Goal: Navigation & Orientation: Understand site structure

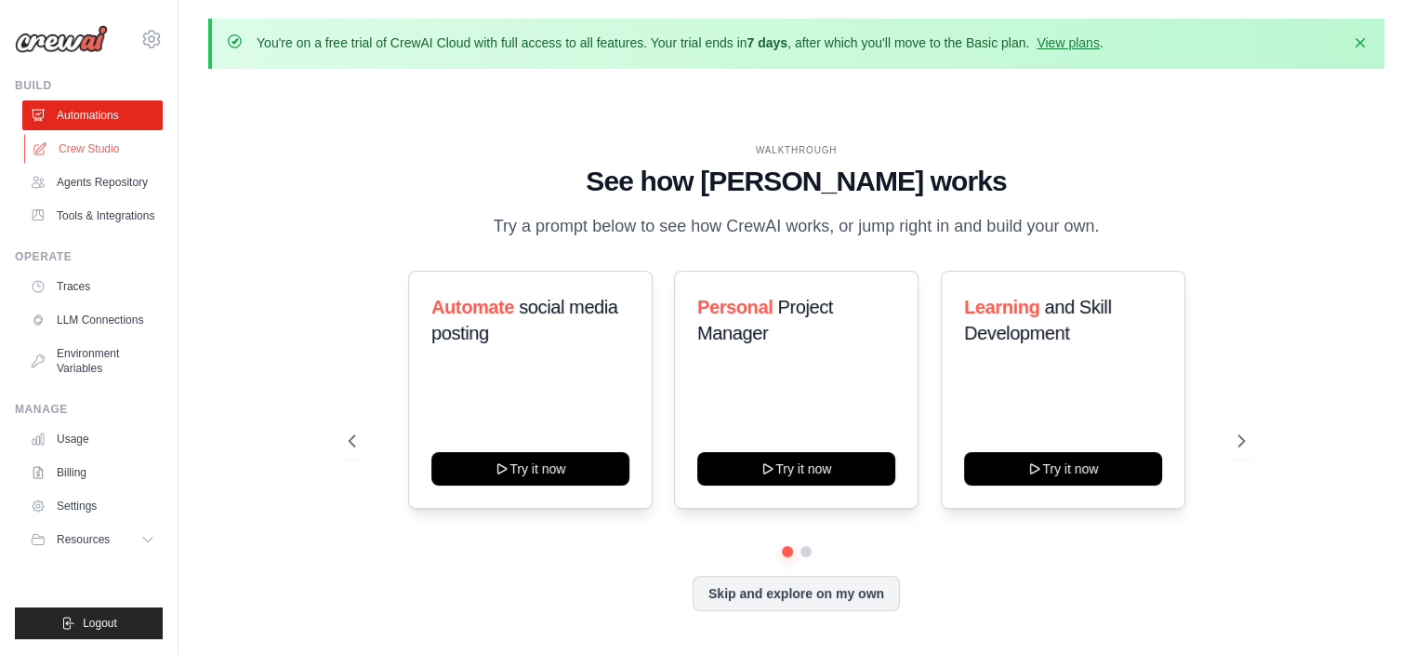
click at [89, 152] on link "Crew Studio" at bounding box center [94, 149] width 140 height 30
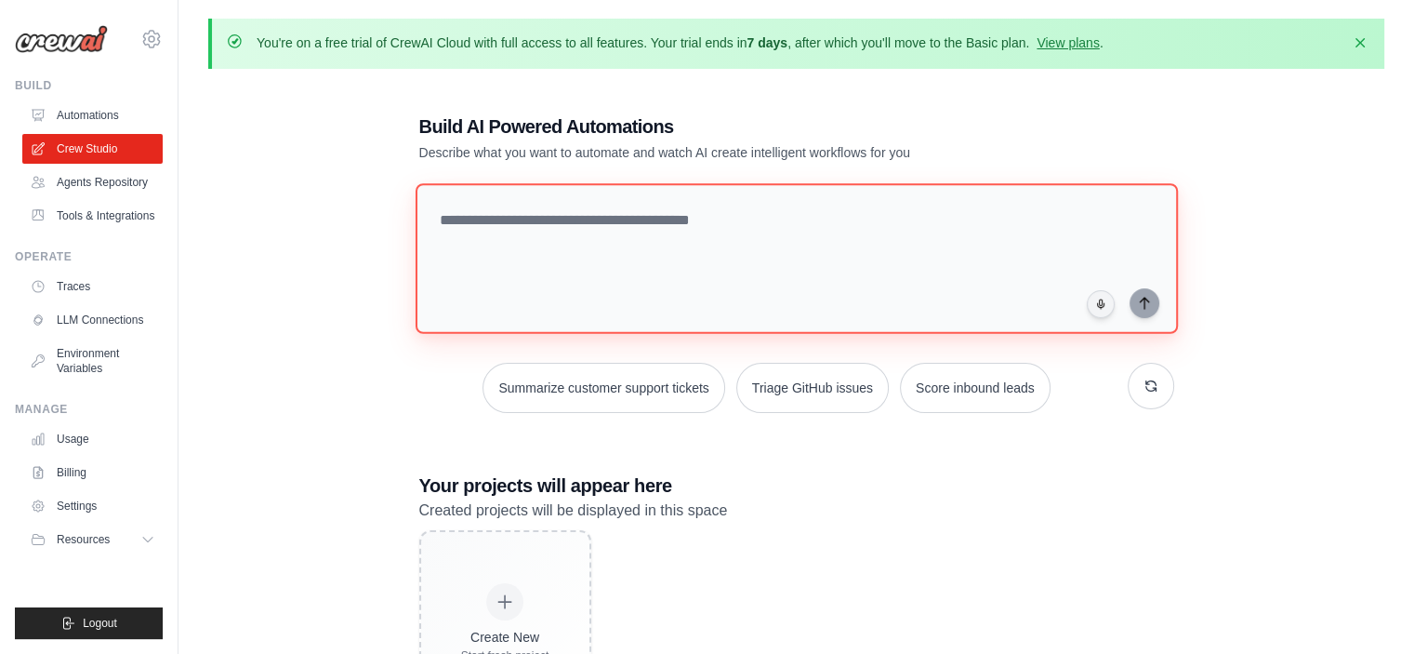
click at [699, 218] on textarea at bounding box center [796, 258] width 763 height 151
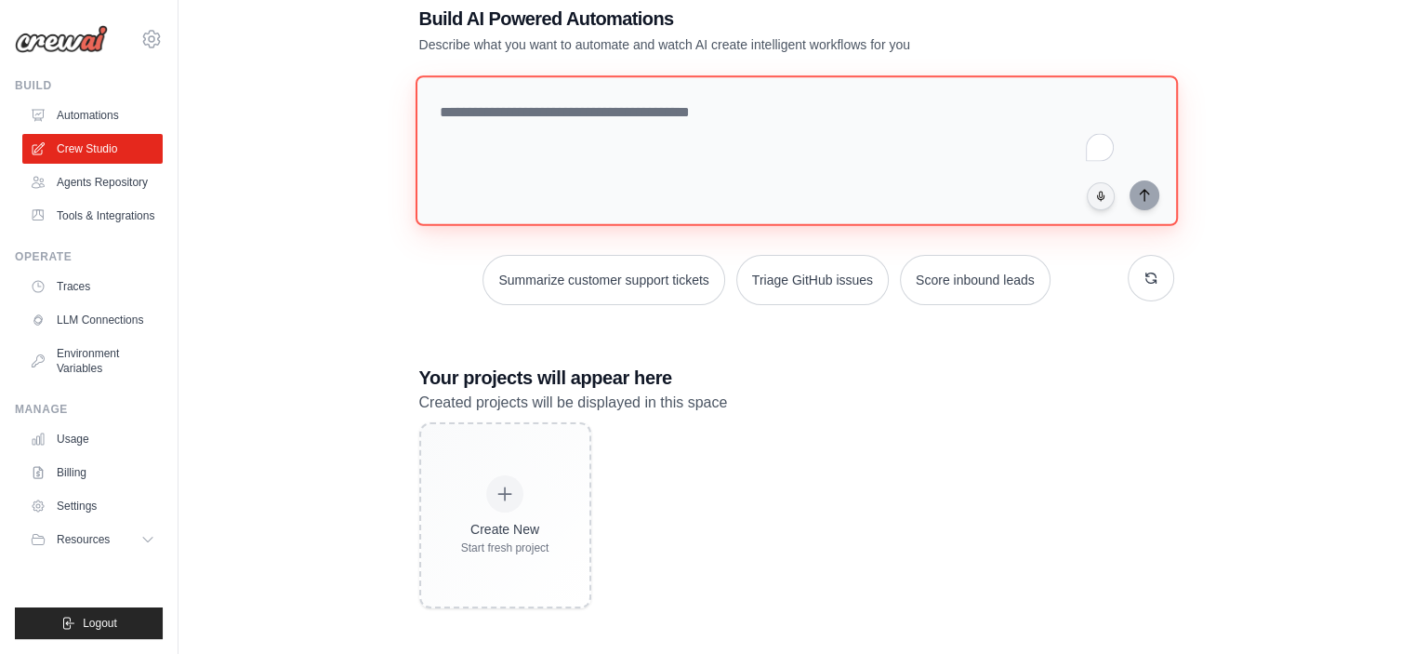
scroll to position [108, 0]
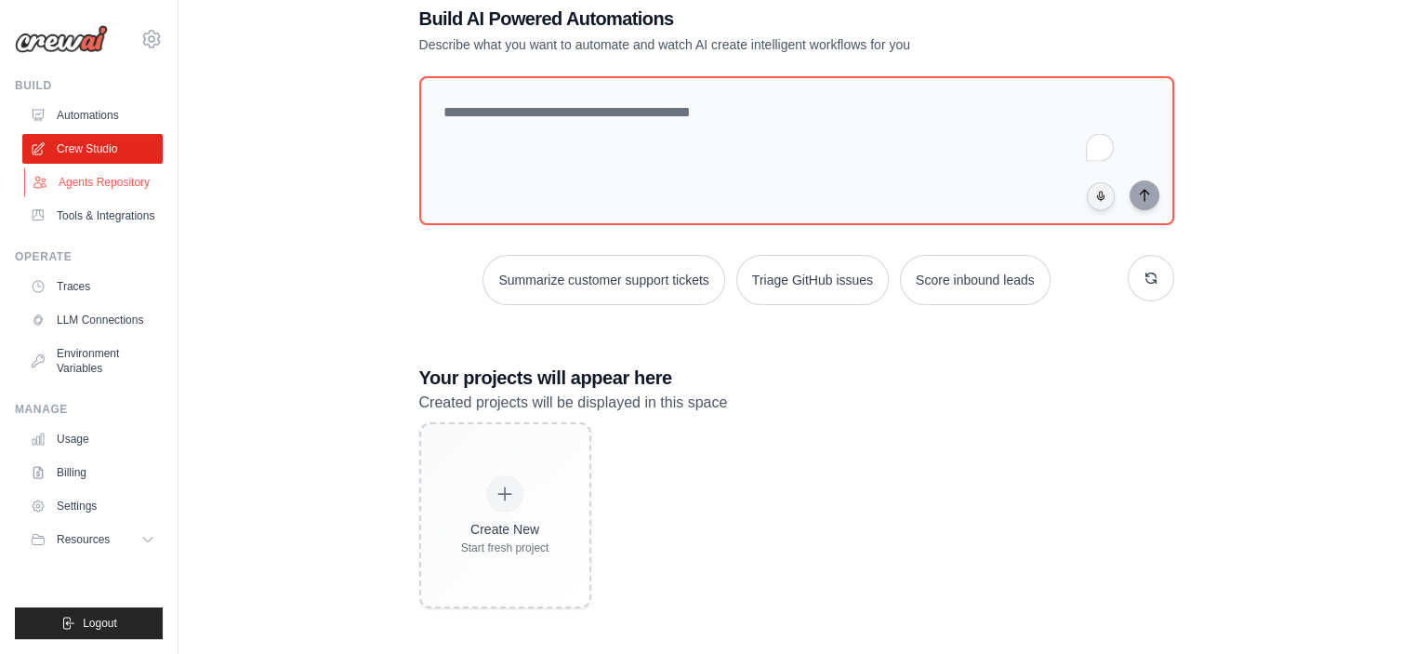
click at [105, 170] on link "Agents Repository" at bounding box center [94, 182] width 140 height 30
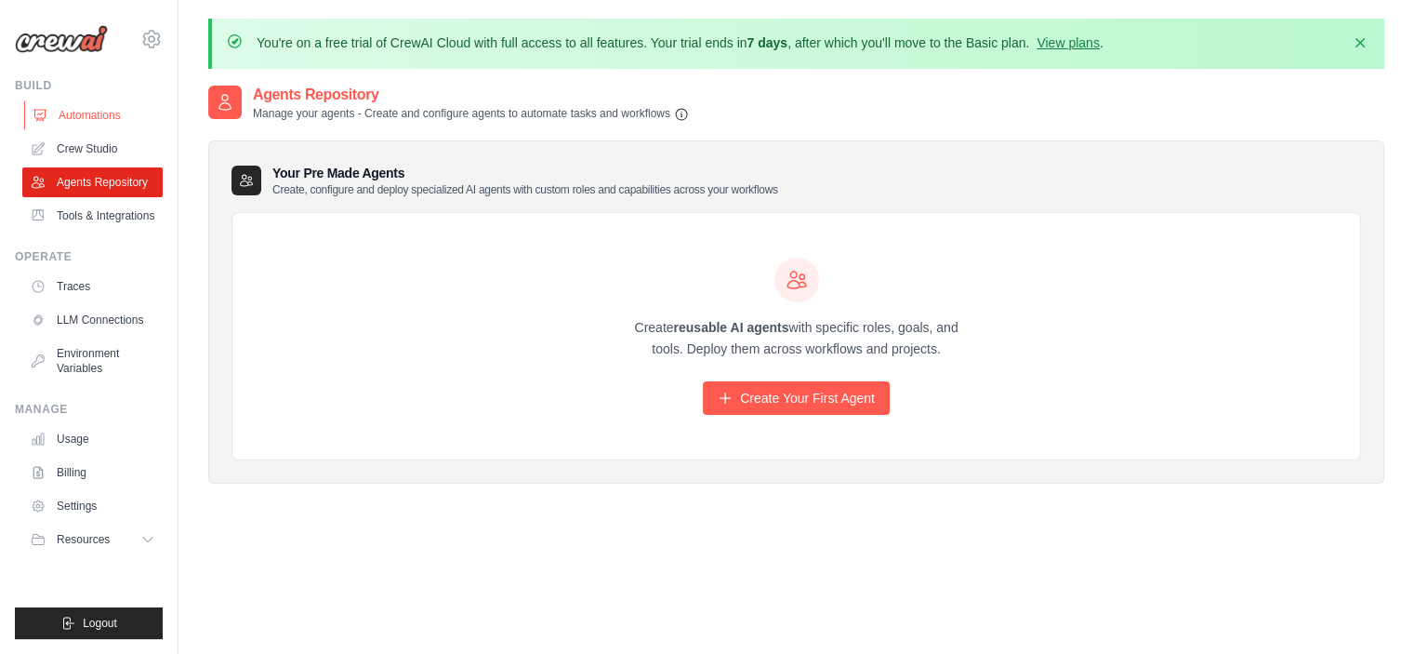
click at [73, 113] on link "Automations" at bounding box center [94, 115] width 140 height 30
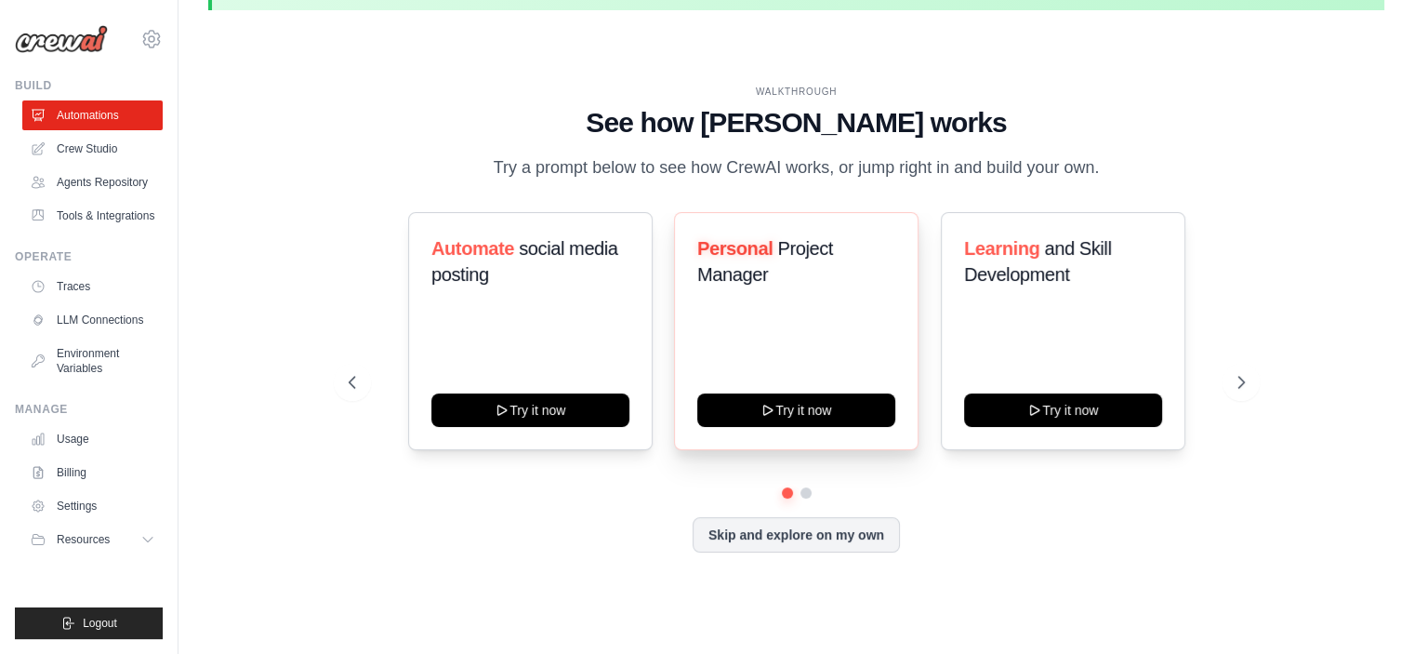
scroll to position [63, 0]
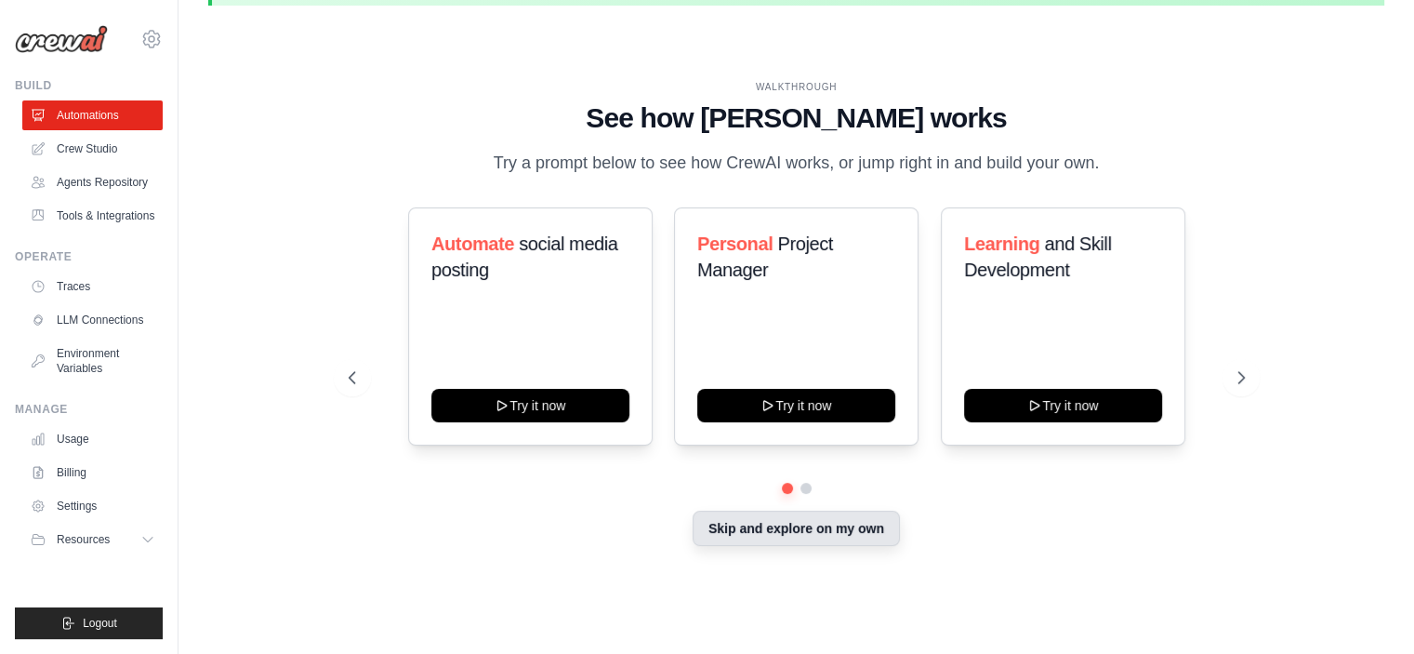
click at [849, 538] on button "Skip and explore on my own" at bounding box center [796, 528] width 207 height 35
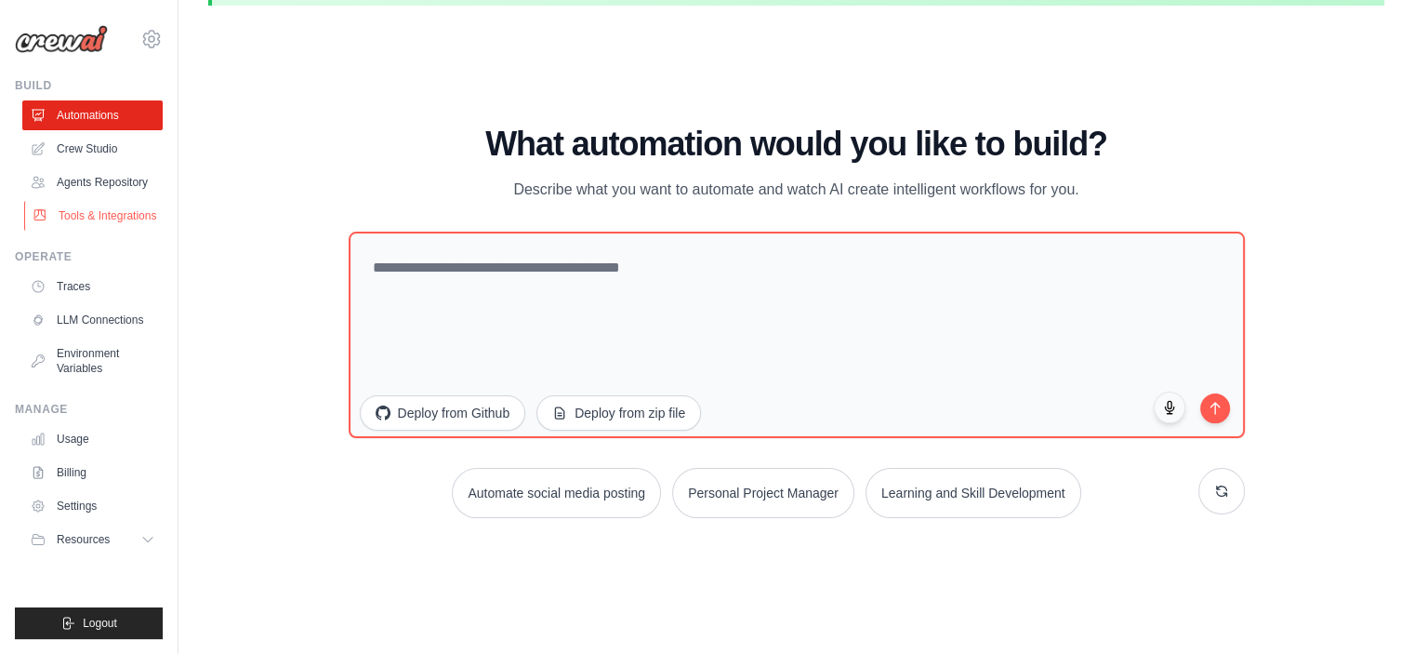
click at [113, 222] on link "Tools & Integrations" at bounding box center [94, 216] width 140 height 30
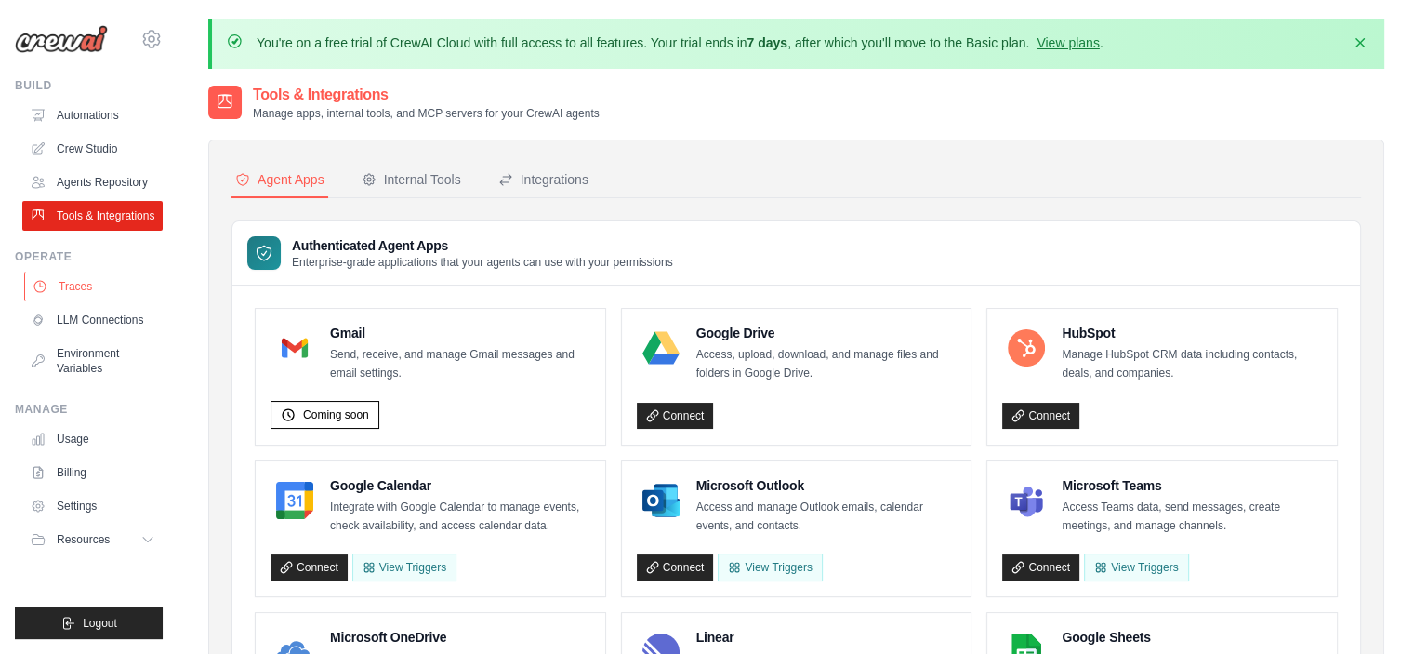
click at [100, 299] on link "Traces" at bounding box center [94, 287] width 140 height 30
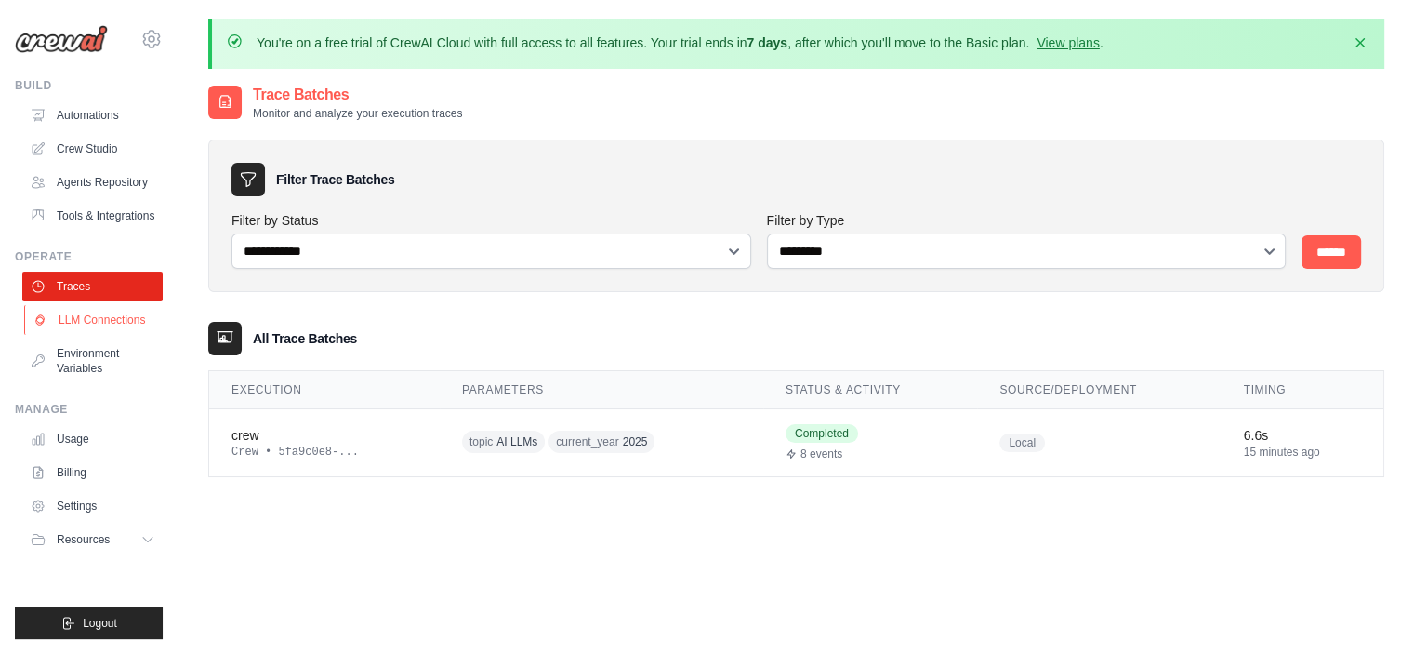
click at [97, 330] on link "LLM Connections" at bounding box center [94, 320] width 140 height 30
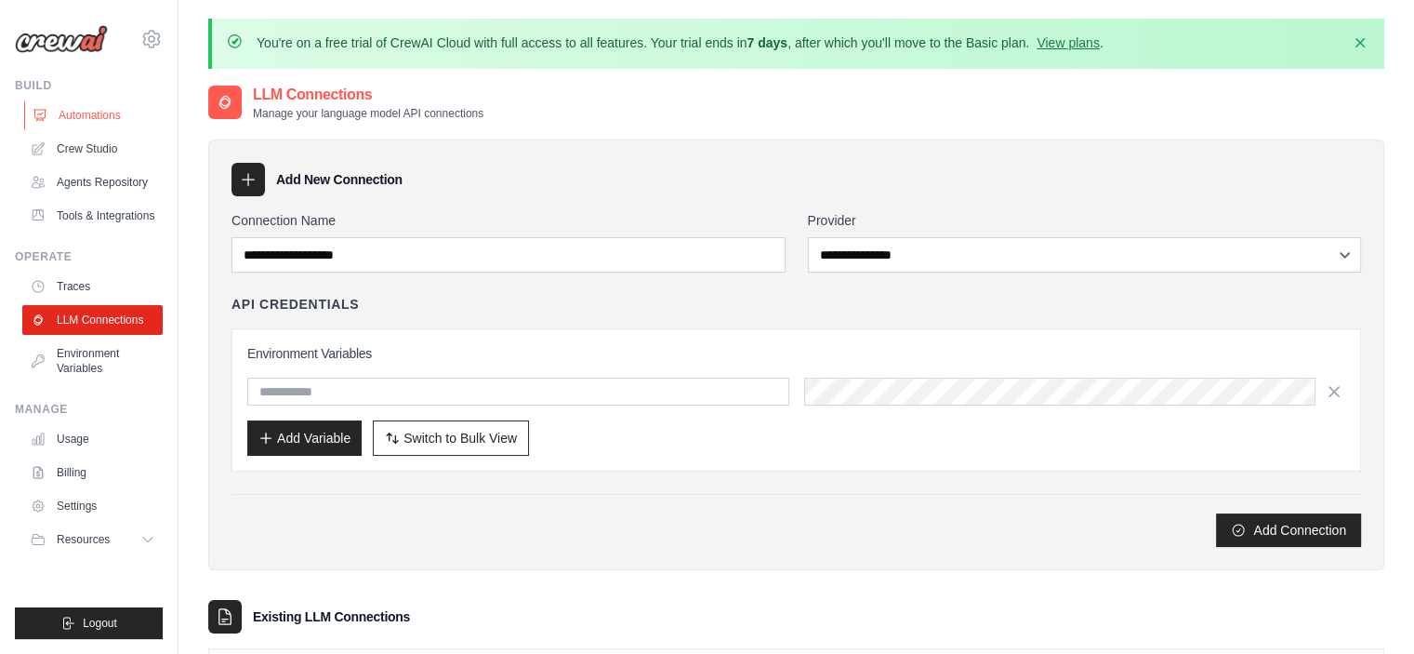
click at [102, 126] on link "Automations" at bounding box center [94, 115] width 140 height 30
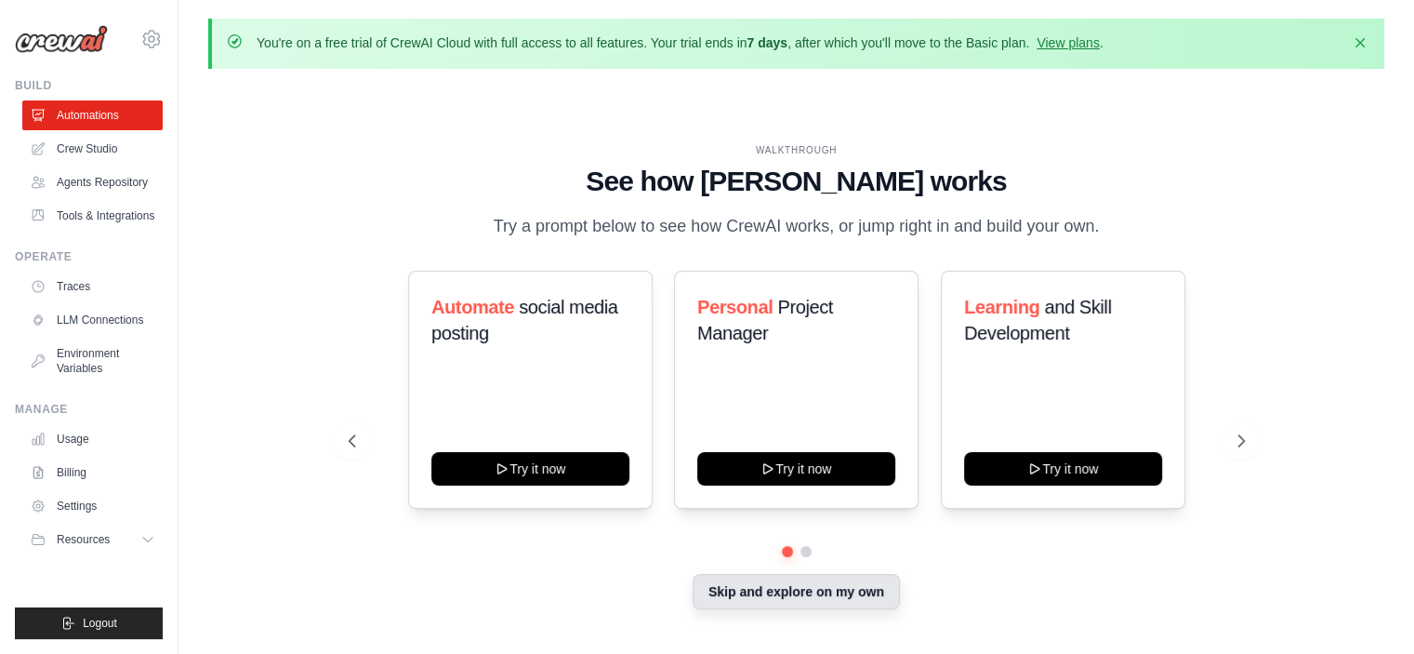
click at [830, 609] on button "Skip and explore on my own" at bounding box center [796, 591] width 207 height 35
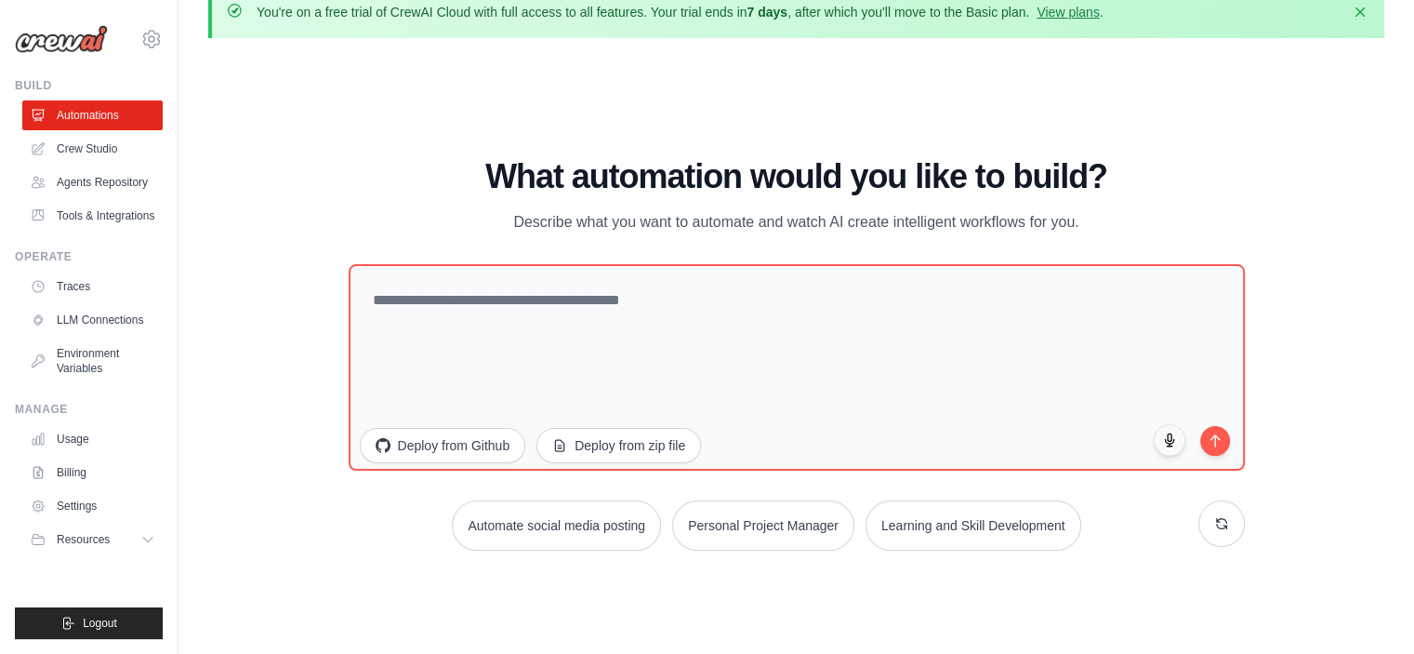
scroll to position [63, 0]
